Goal: Task Accomplishment & Management: Use online tool/utility

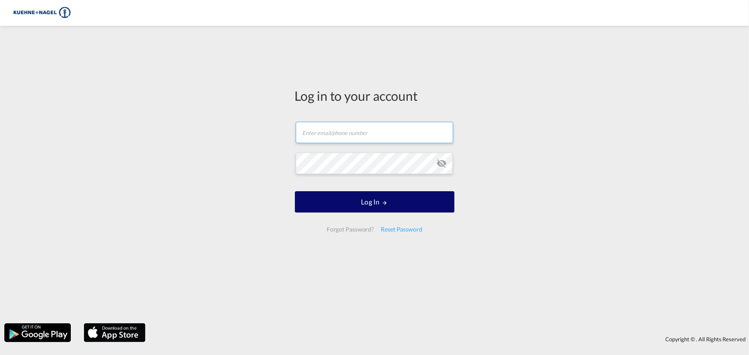
type input "[EMAIL_ADDRESS][PERSON_NAME][DOMAIN_NAME]"
click at [375, 203] on button "Log In" at bounding box center [375, 201] width 160 height 21
click at [389, 197] on button "Log In" at bounding box center [375, 201] width 160 height 21
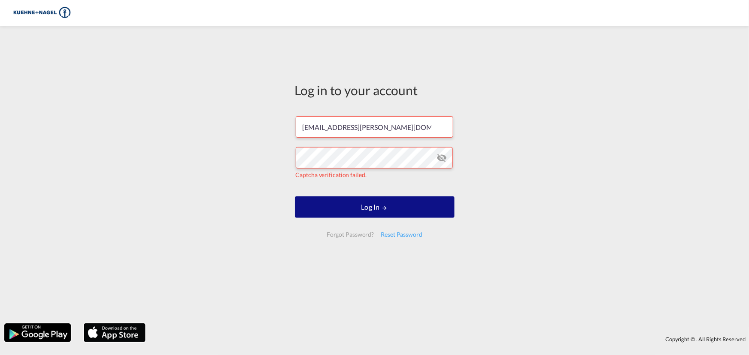
click at [443, 157] on md-icon "icon-eye-off" at bounding box center [442, 158] width 10 height 10
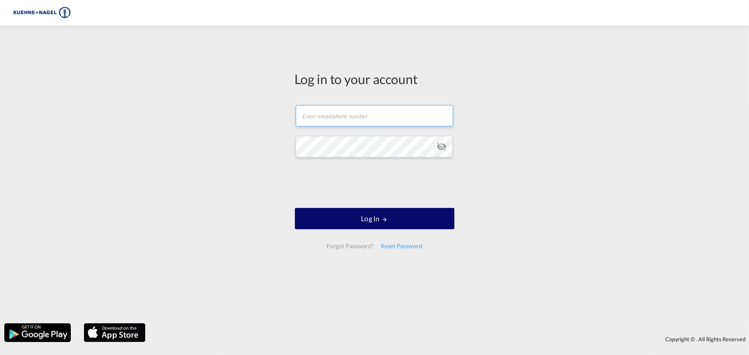
type input "[EMAIL_ADDRESS][PERSON_NAME][DOMAIN_NAME]"
click at [368, 218] on button "Log In" at bounding box center [375, 218] width 160 height 21
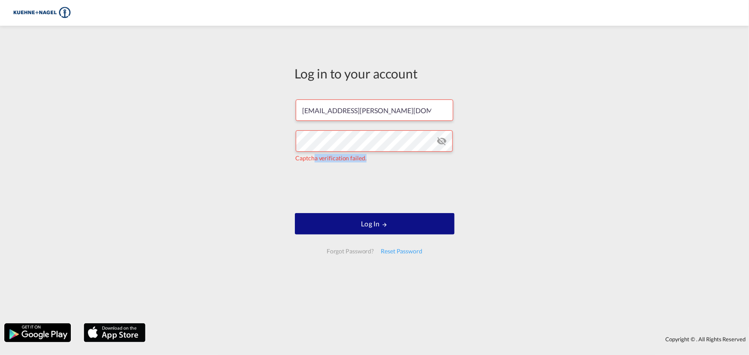
click at [399, 155] on div "Captcha verification failed." at bounding box center [375, 158] width 158 height 9
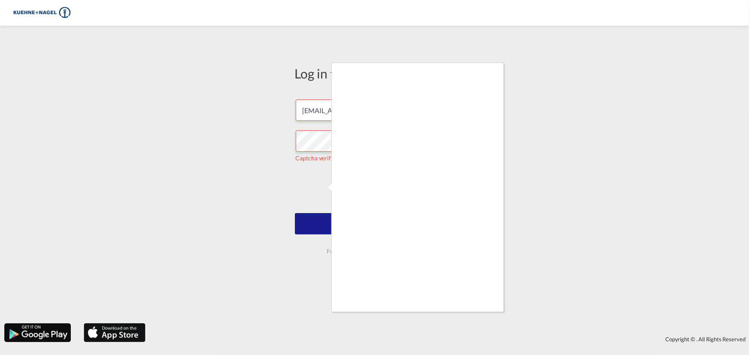
click at [589, 134] on div at bounding box center [374, 177] width 749 height 355
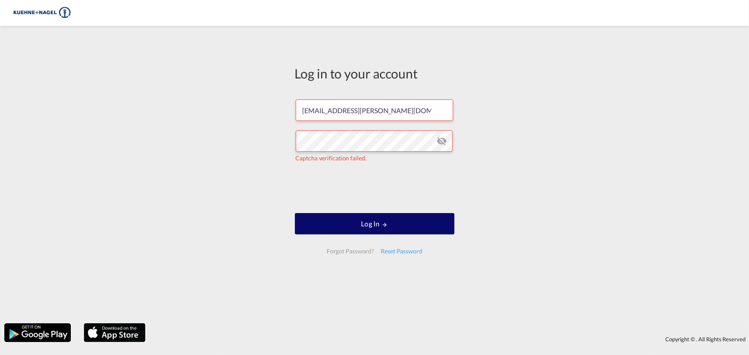
click at [377, 226] on button "Log In" at bounding box center [375, 223] width 160 height 21
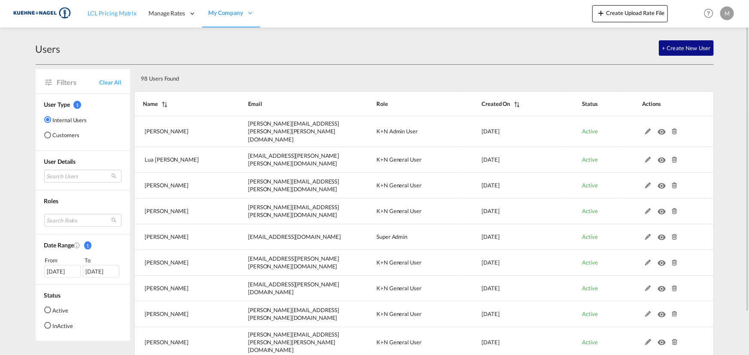
click at [105, 15] on span "LCL Pricing Matrix" at bounding box center [112, 12] width 49 height 7
